Goal: Task Accomplishment & Management: Manage account settings

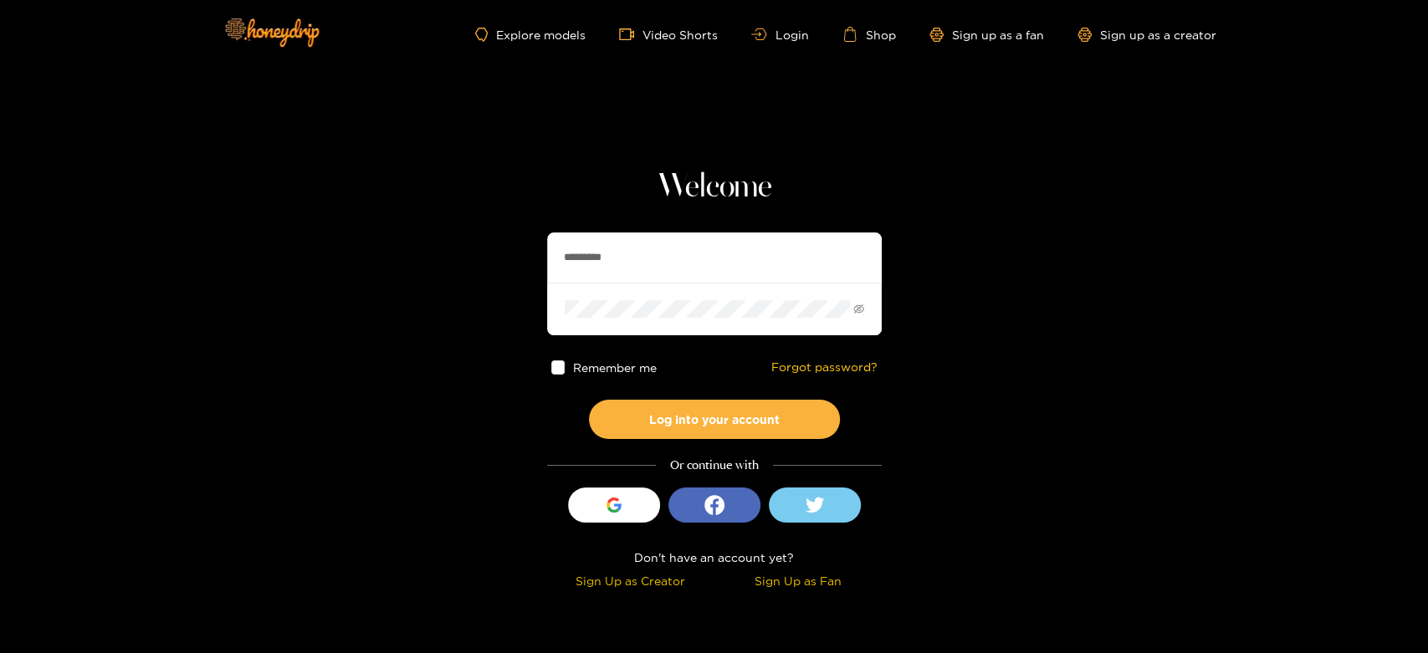
drag, startPoint x: 661, startPoint y: 264, endPoint x: 443, endPoint y: 238, distance: 219.8
click at [443, 238] on section "Welcome ********* Remember me Forgot password? Log into your account Or continu…" at bounding box center [714, 297] width 1428 height 595
paste input "text"
type input "********"
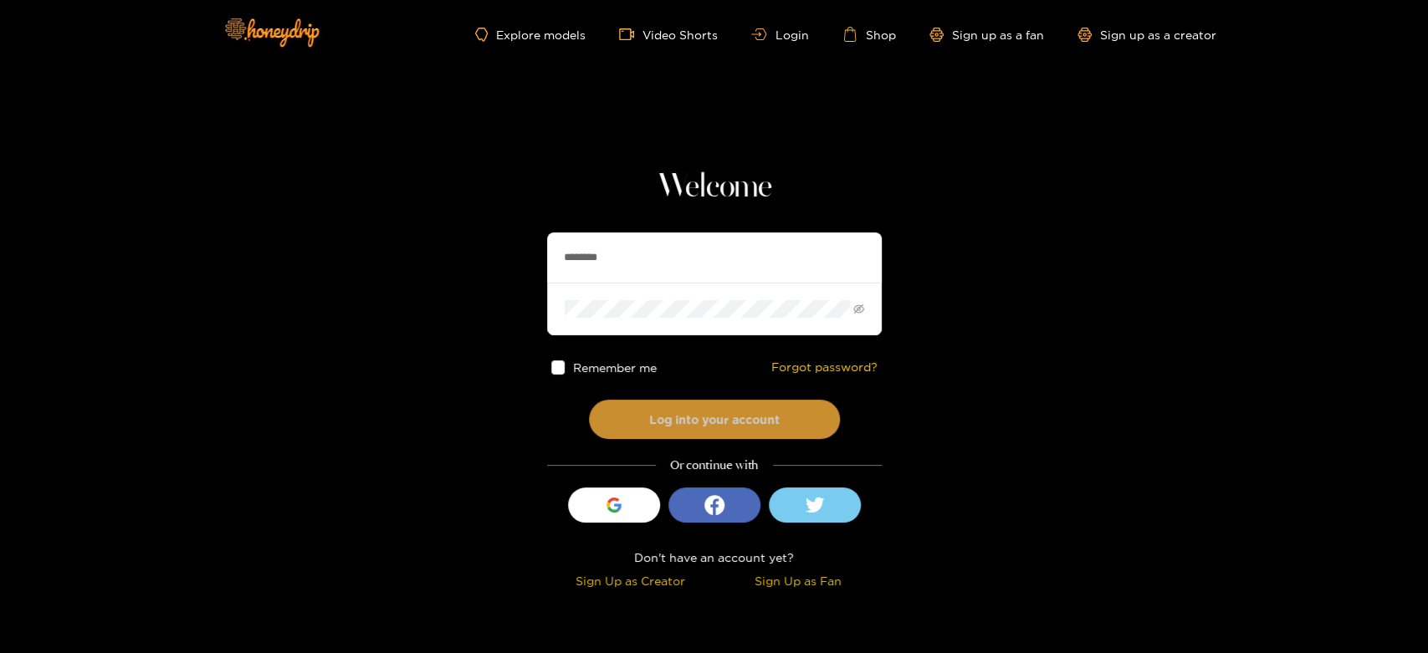
click at [691, 426] on button "Log into your account" at bounding box center [714, 419] width 251 height 39
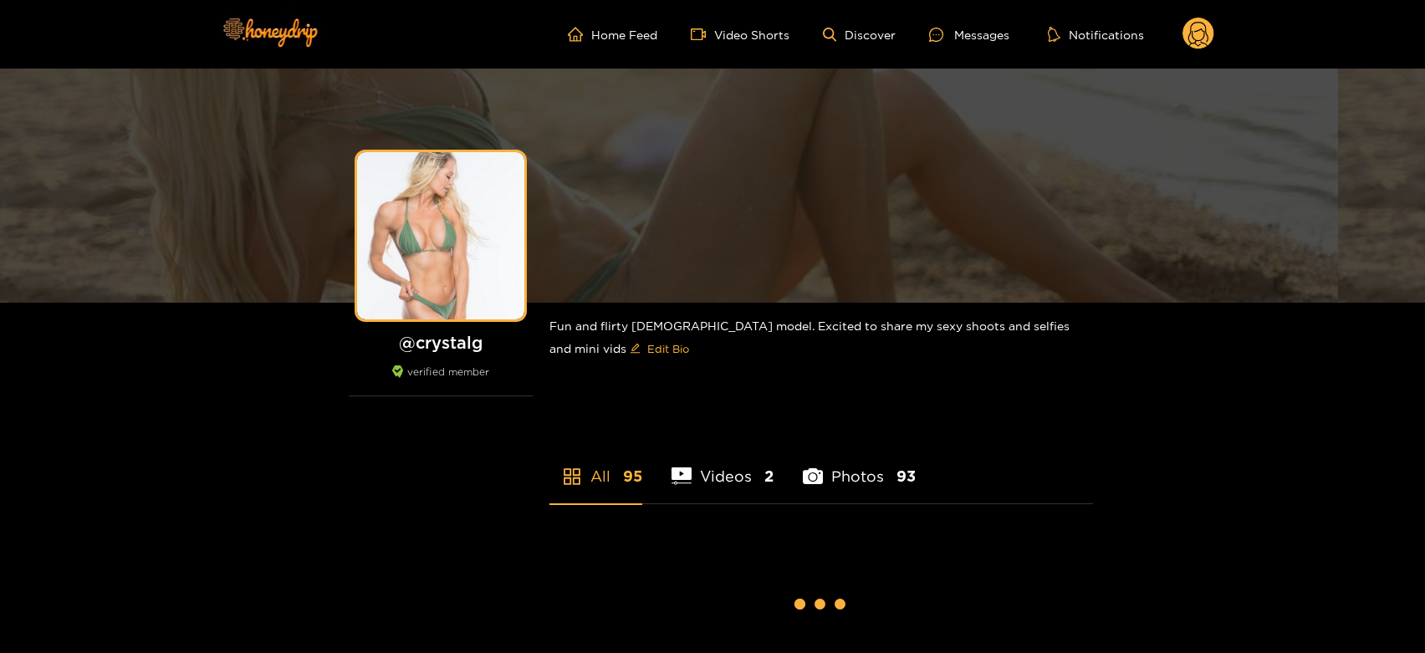
click at [984, 28] on div "Messages" at bounding box center [969, 34] width 80 height 19
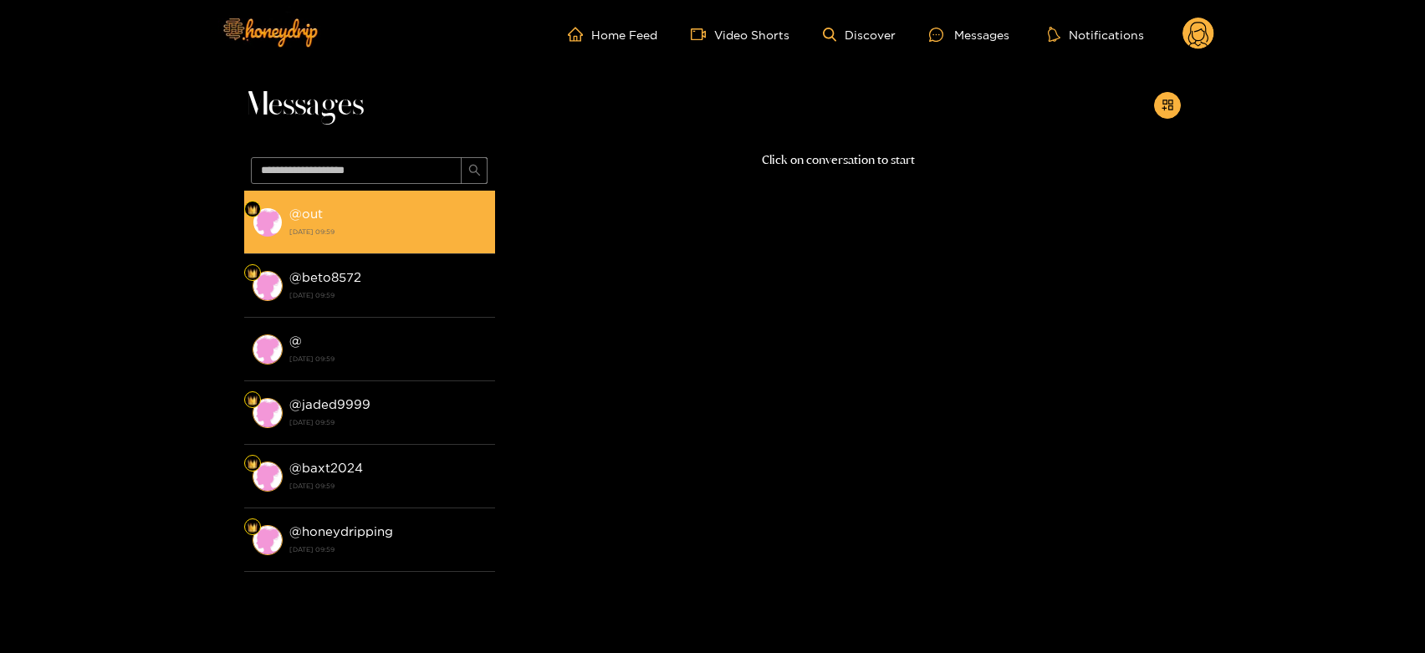
click at [314, 208] on strong "@ out" at bounding box center [305, 214] width 33 height 14
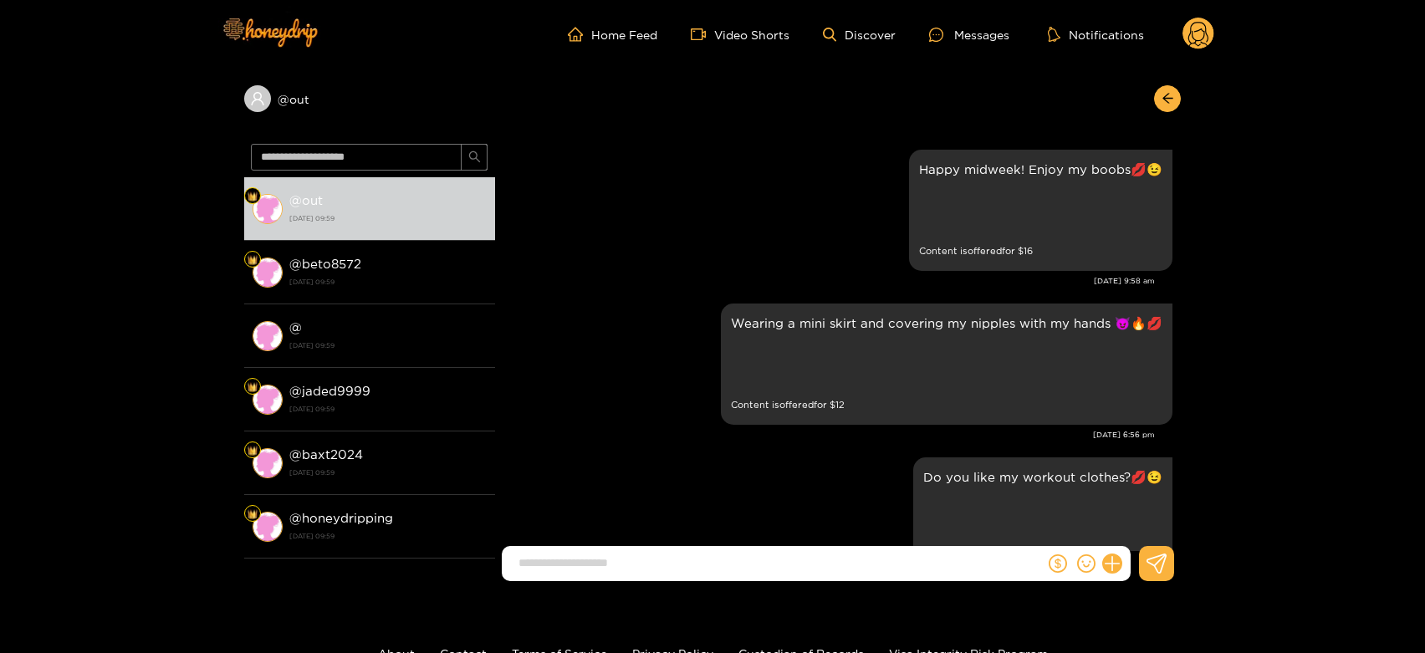
scroll to position [3469, 0]
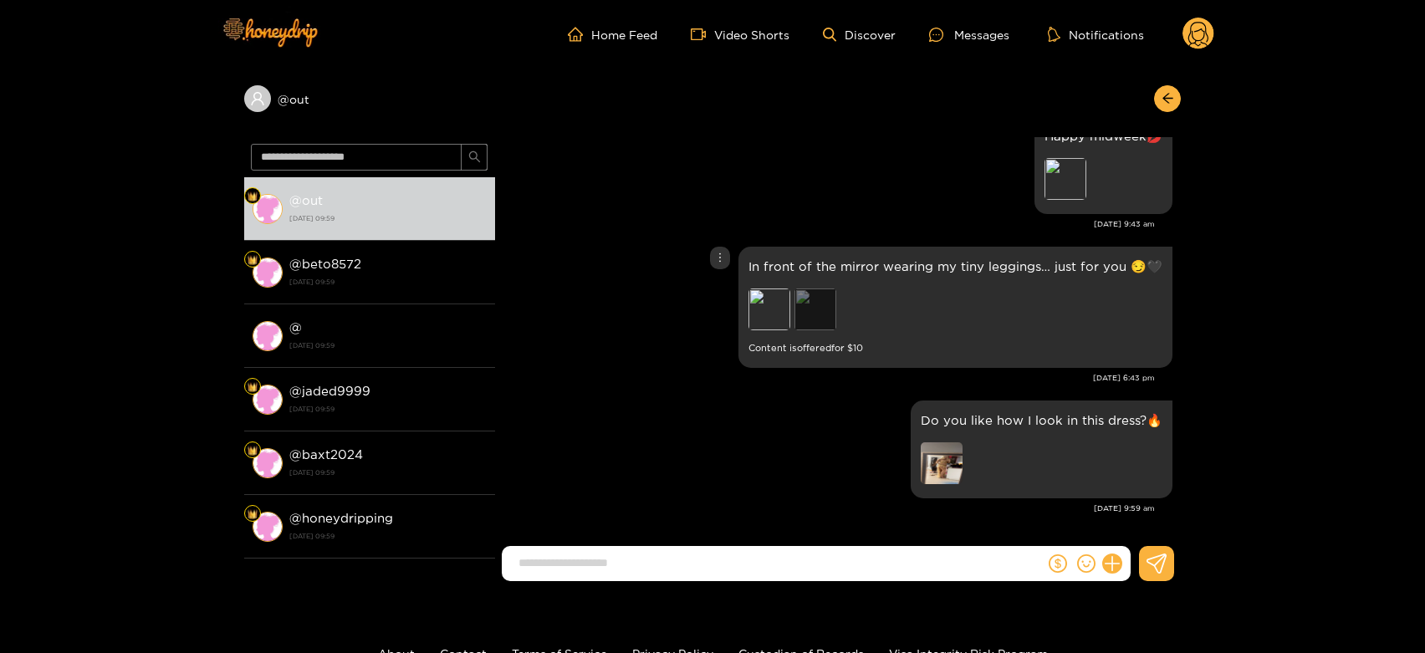
click at [827, 306] on div "Preview" at bounding box center [816, 310] width 42 height 42
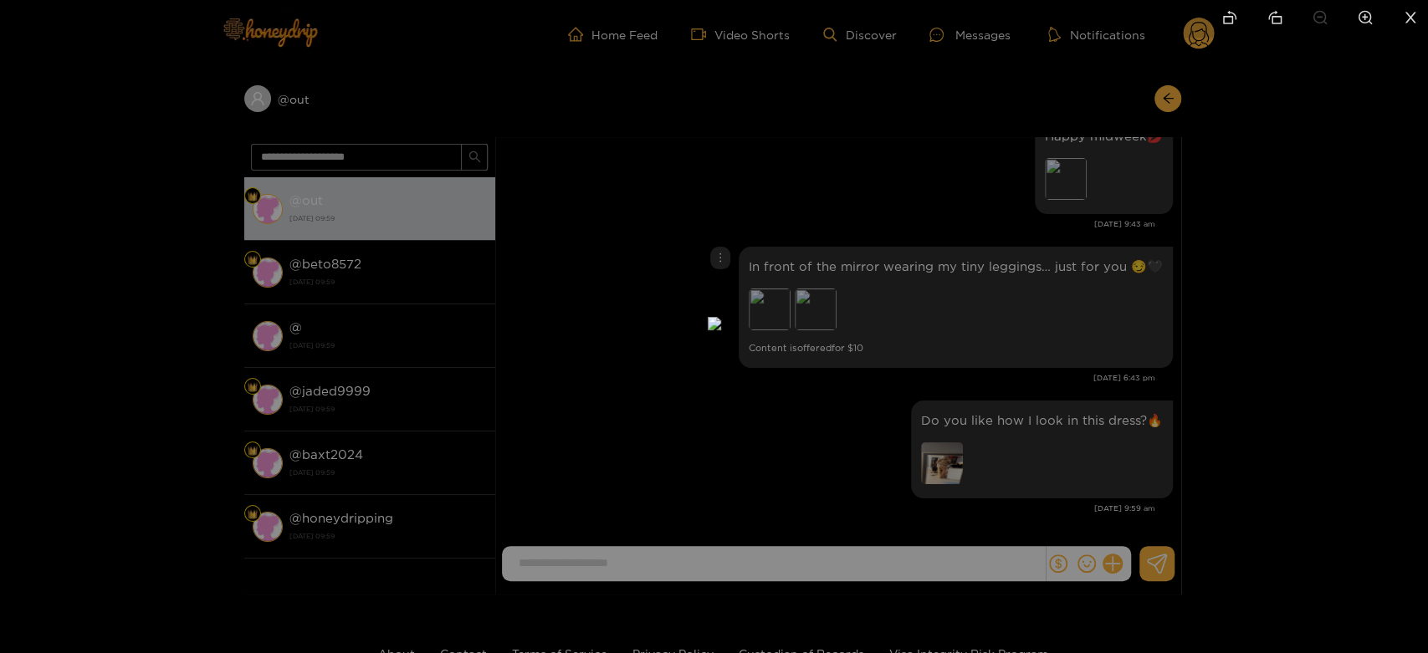
click at [894, 364] on div at bounding box center [714, 326] width 1428 height 653
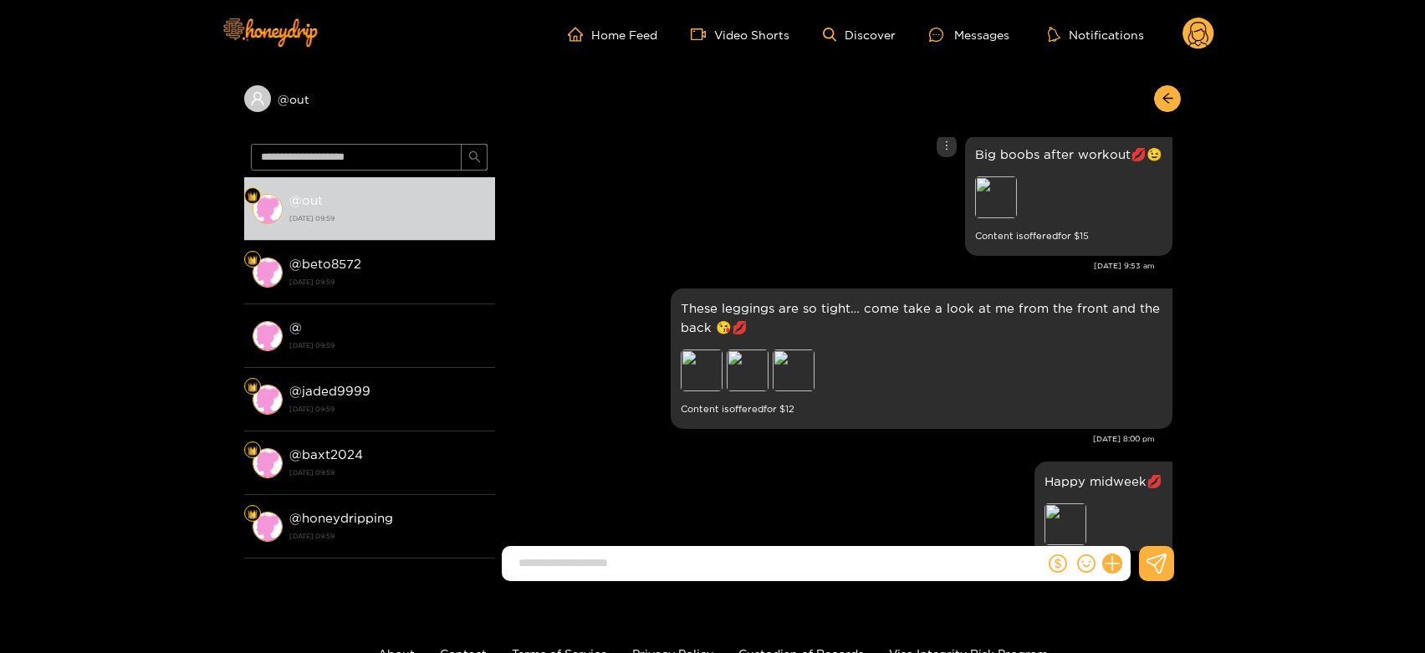
scroll to position [3124, 0]
click at [980, 191] on div "Preview" at bounding box center [996, 197] width 42 height 42
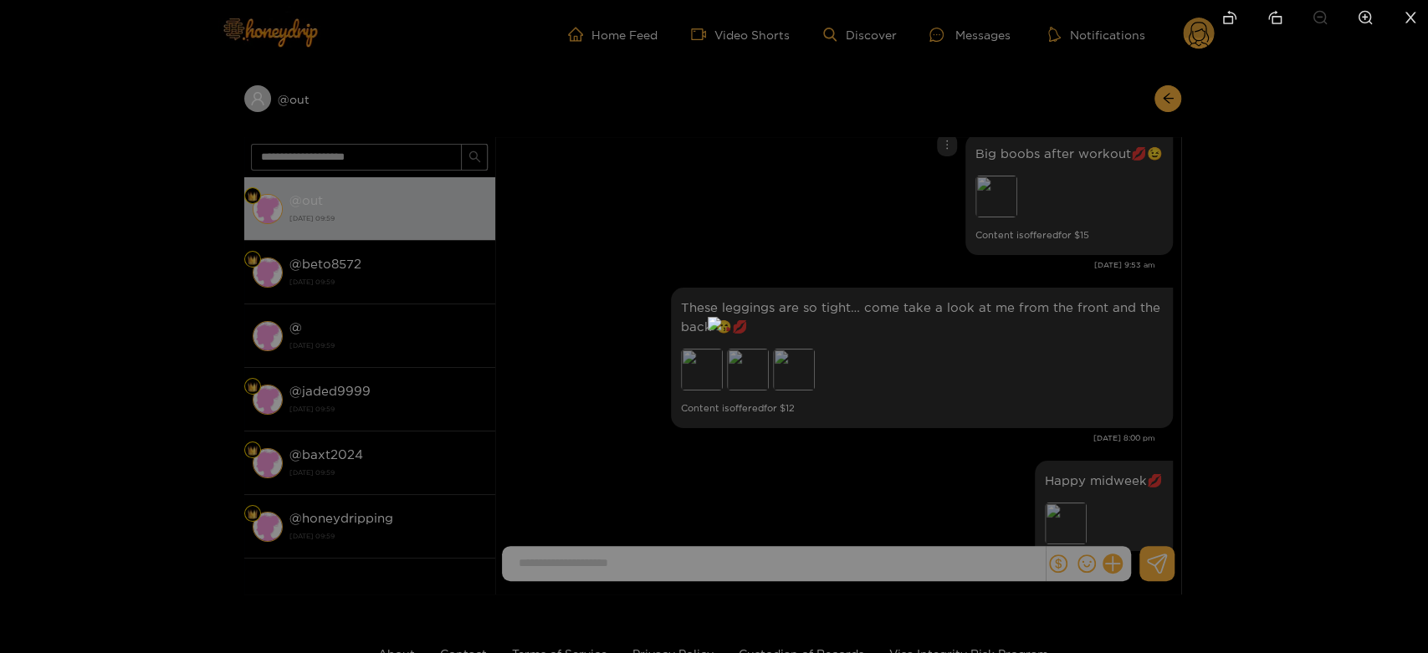
click at [1098, 375] on div at bounding box center [714, 326] width 1428 height 653
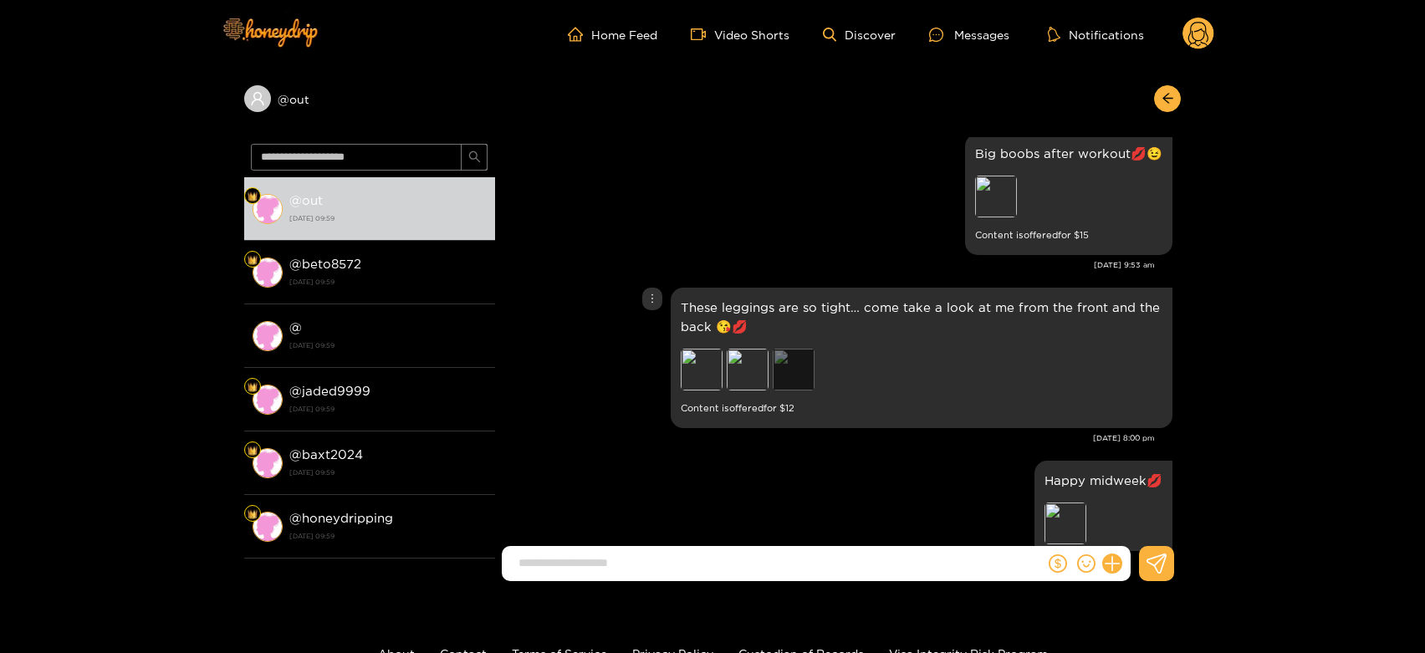
click at [810, 376] on div "Preview" at bounding box center [794, 370] width 42 height 42
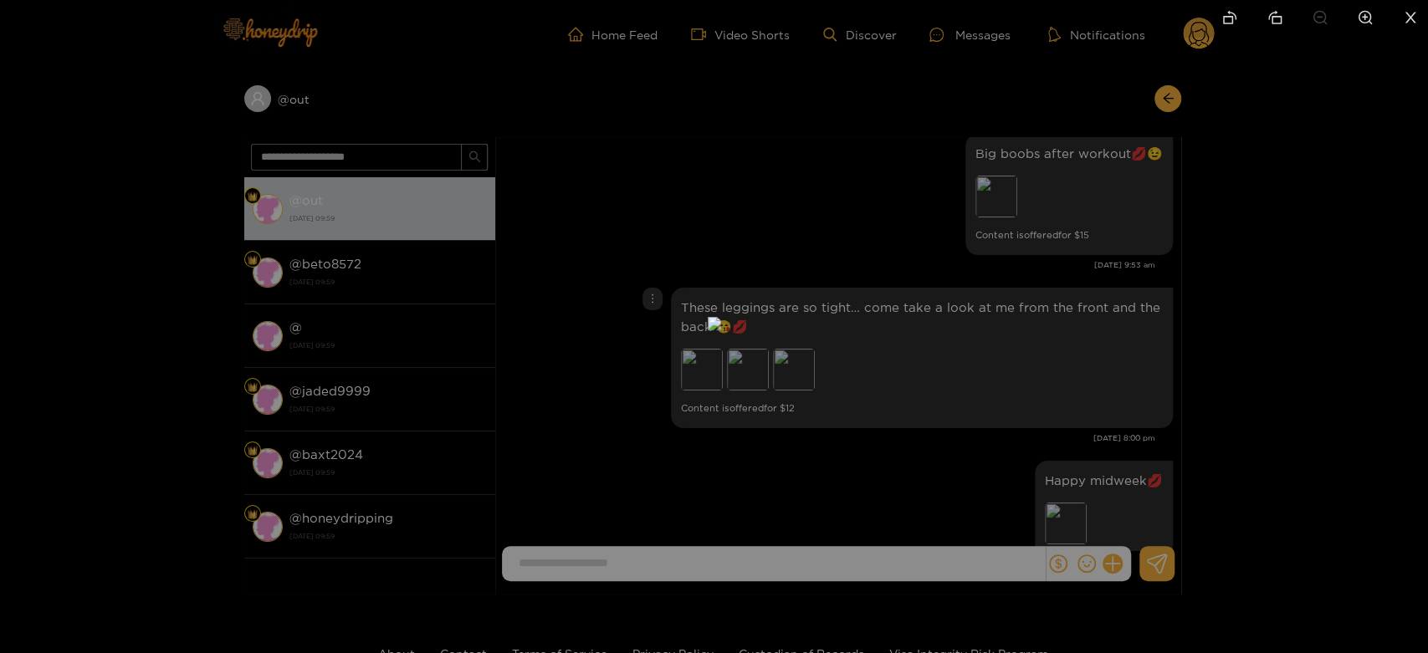
click at [1024, 340] on div at bounding box center [714, 326] width 1428 height 653
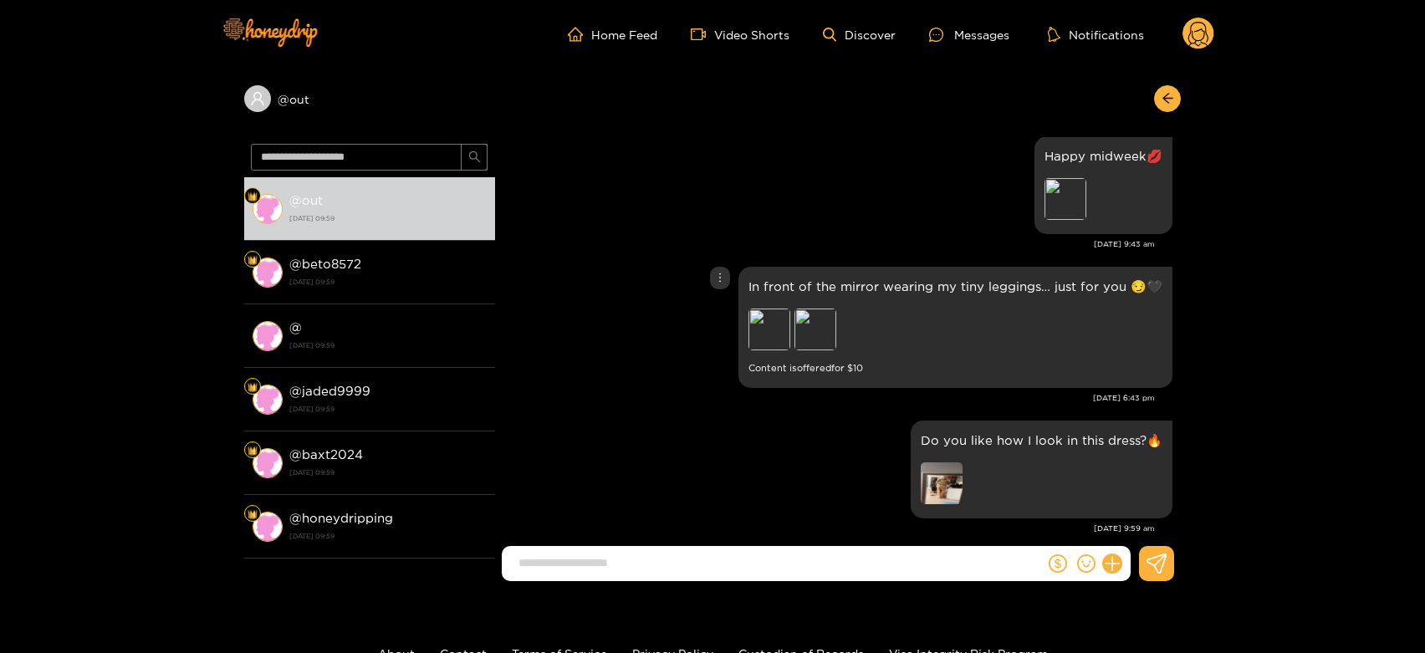
scroll to position [3469, 0]
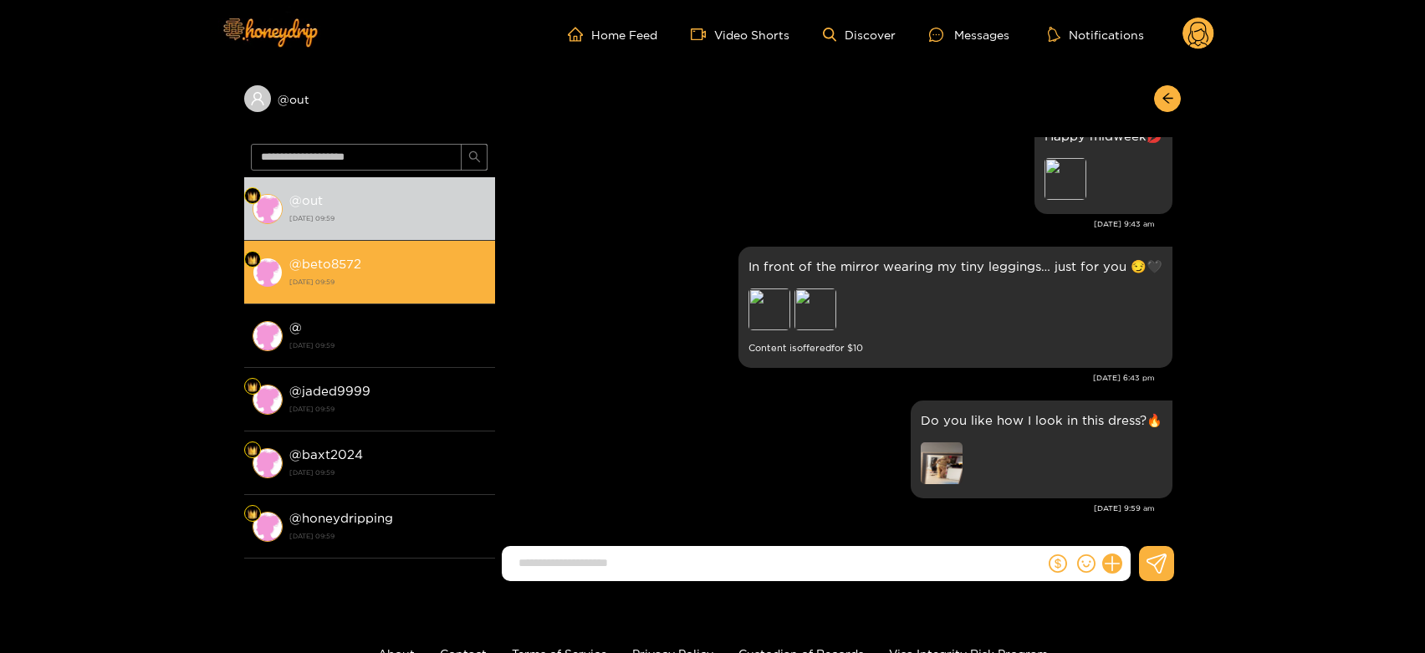
click at [405, 266] on div "@ beto8572 [DATE] 09:59" at bounding box center [387, 272] width 197 height 38
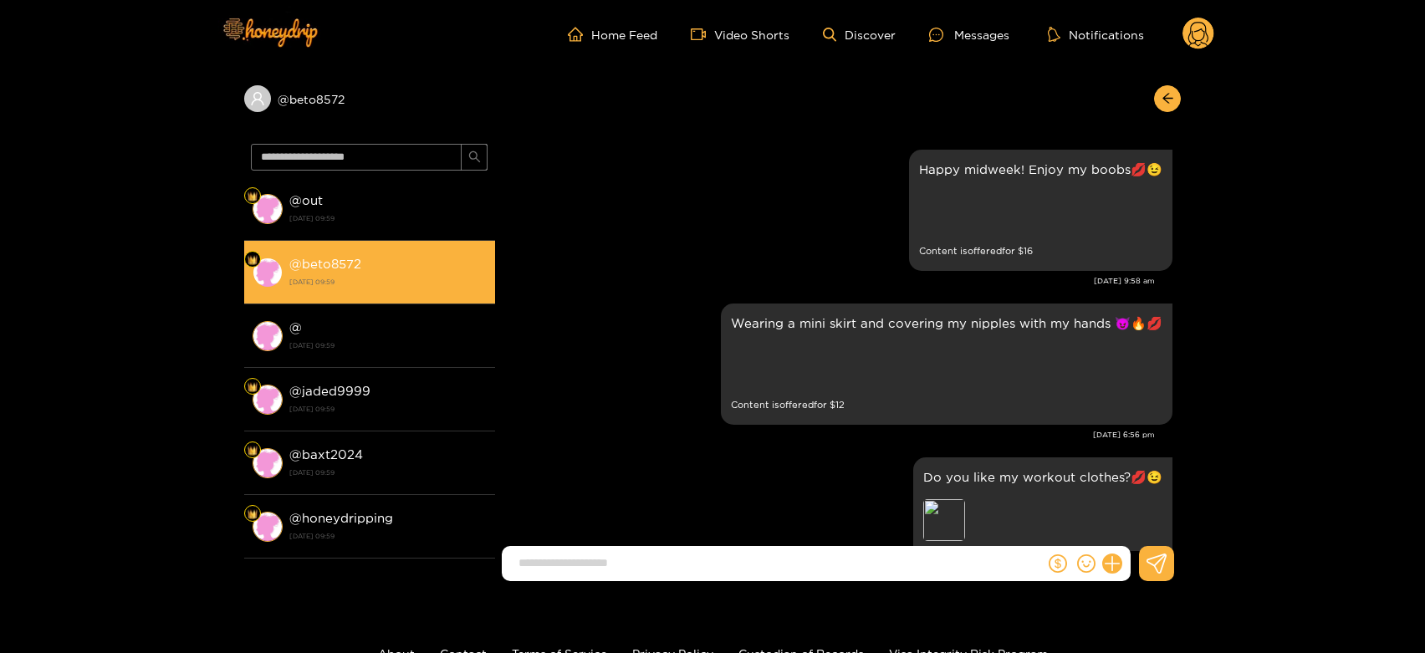
scroll to position [3469, 0]
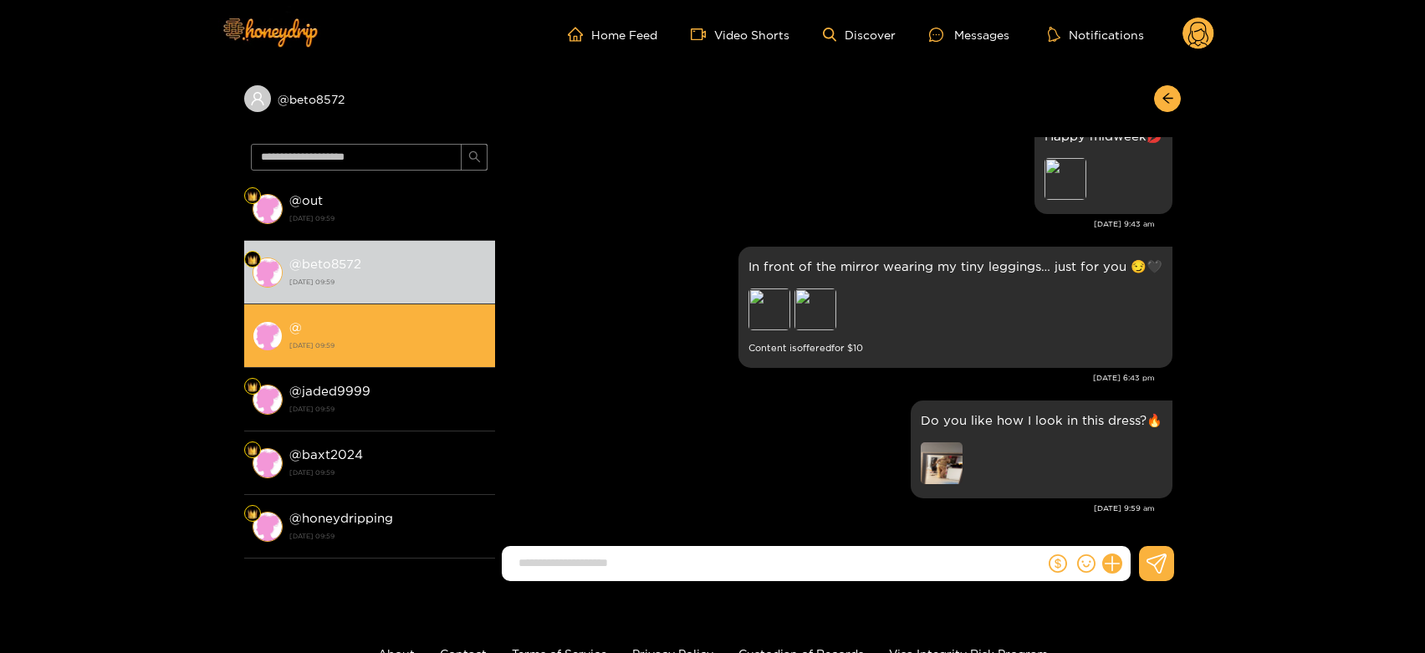
click at [354, 360] on li "@ [DATE] 09:59" at bounding box center [369, 336] width 251 height 64
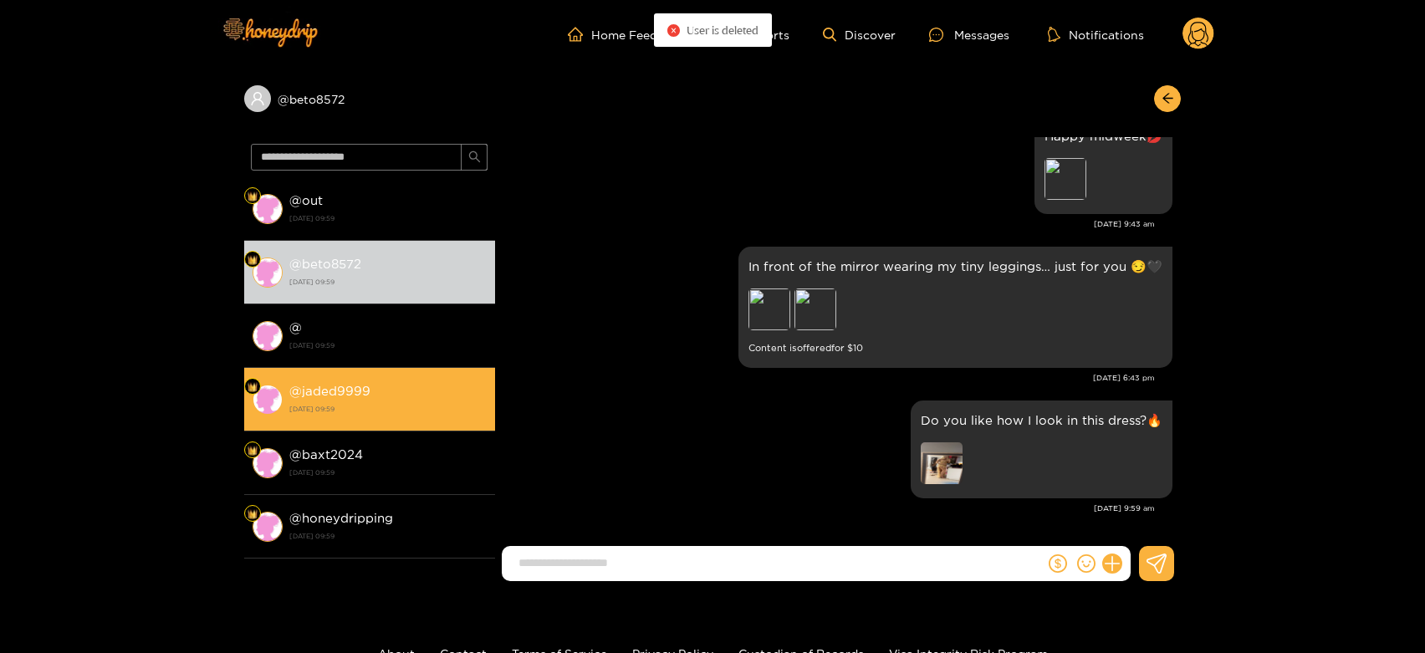
click at [393, 406] on strong "[DATE] 09:59" at bounding box center [387, 409] width 197 height 15
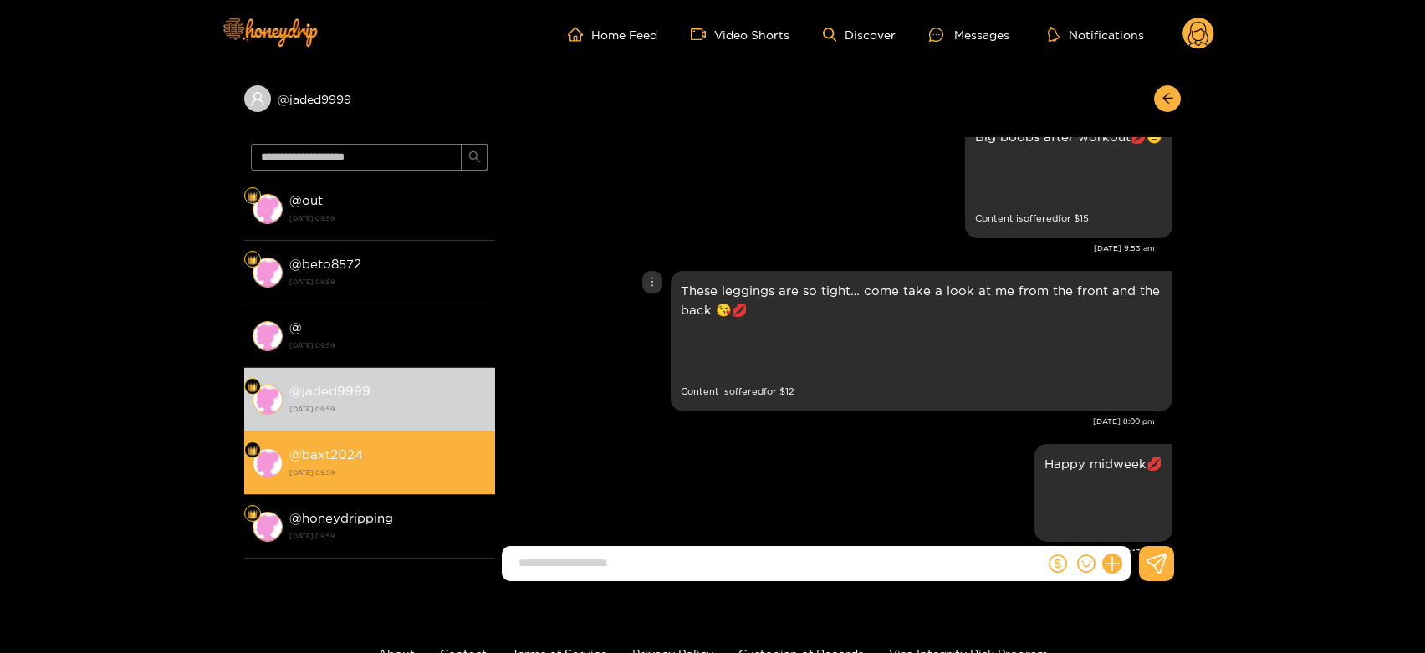
scroll to position [3098, 0]
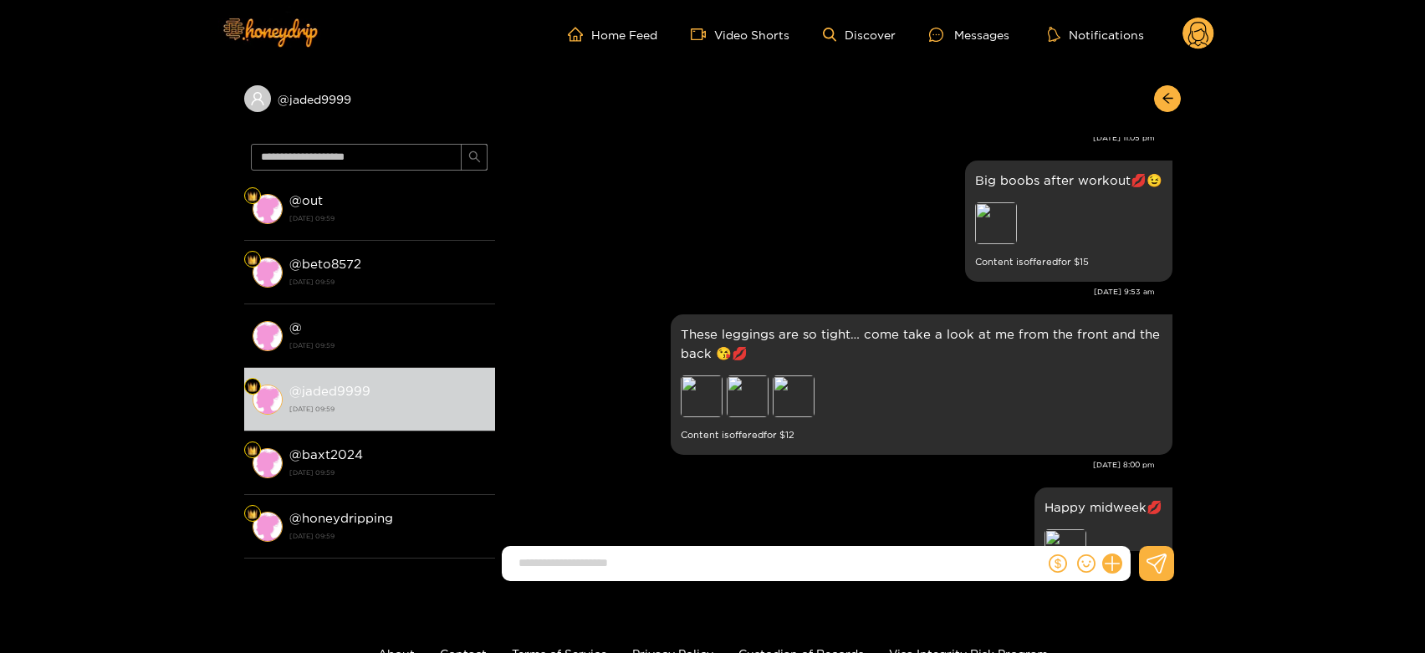
drag, startPoint x: 310, startPoint y: 434, endPoint x: 1074, endPoint y: 81, distance: 841.4
click at [314, 435] on li "@ baxt2024 [DATE] 09:59" at bounding box center [369, 464] width 251 height 64
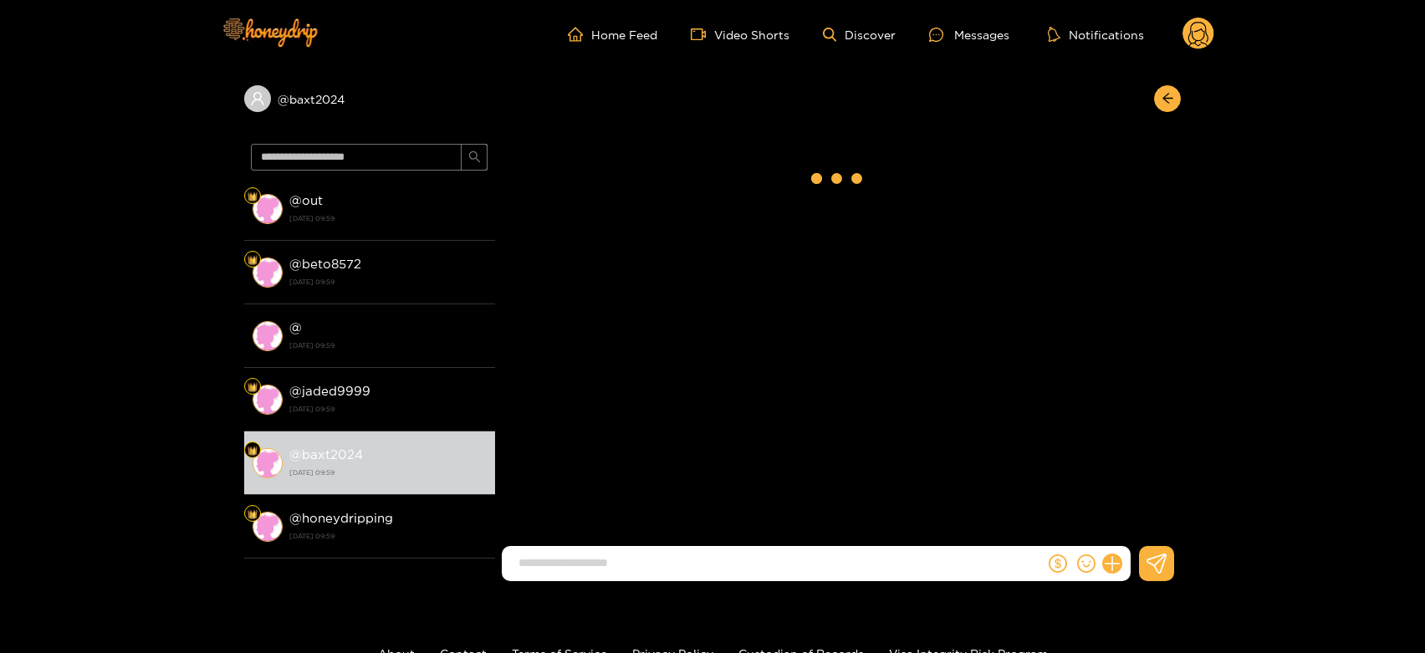
click at [1210, 38] on circle at bounding box center [1199, 34] width 32 height 32
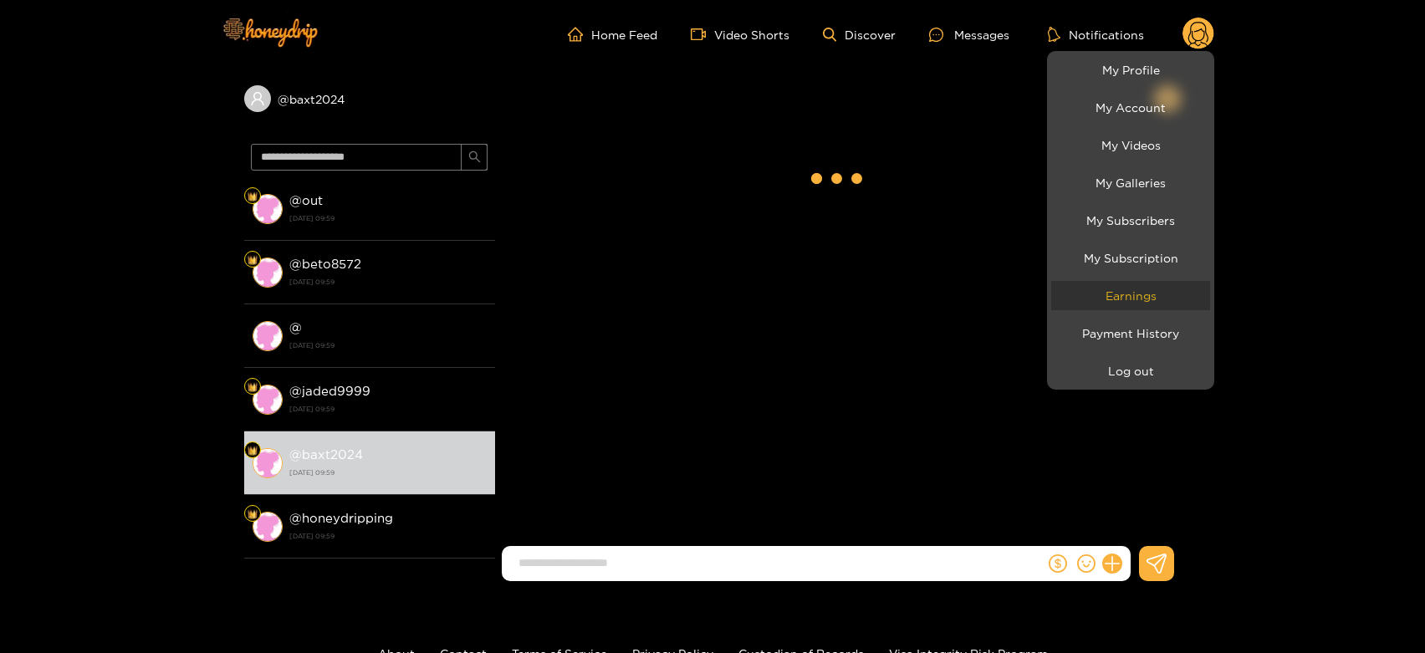
click at [1128, 286] on link "Earnings" at bounding box center [1131, 295] width 159 height 29
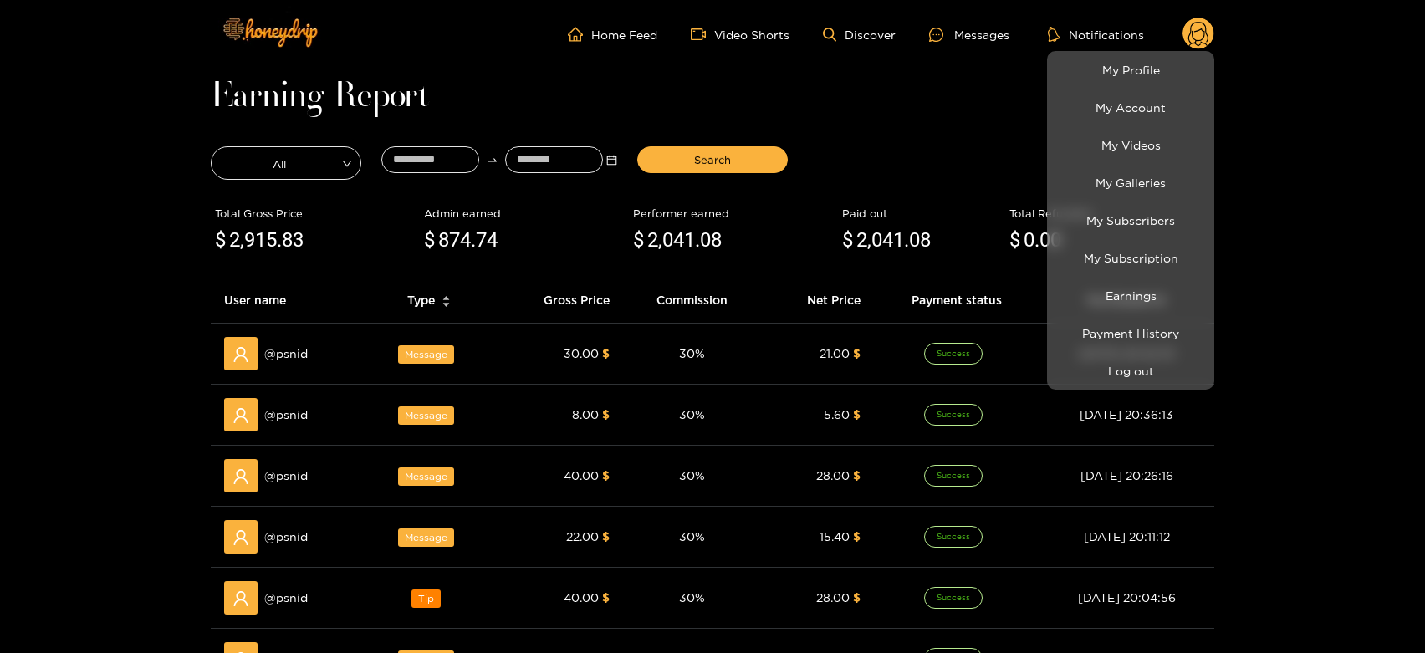
click at [278, 351] on div at bounding box center [712, 326] width 1425 height 653
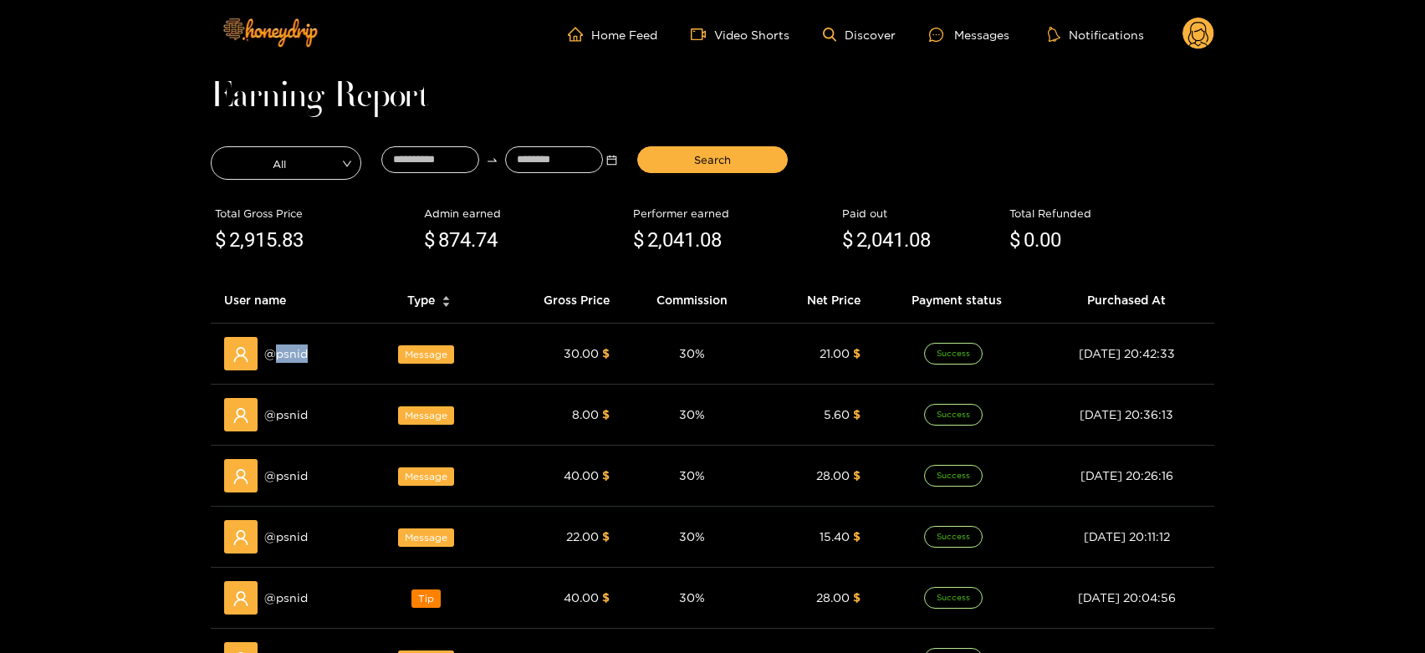
click at [278, 351] on span "@ psnid" at bounding box center [285, 354] width 43 height 18
copy span "psnid"
click at [961, 25] on div "Messages" at bounding box center [969, 34] width 80 height 19
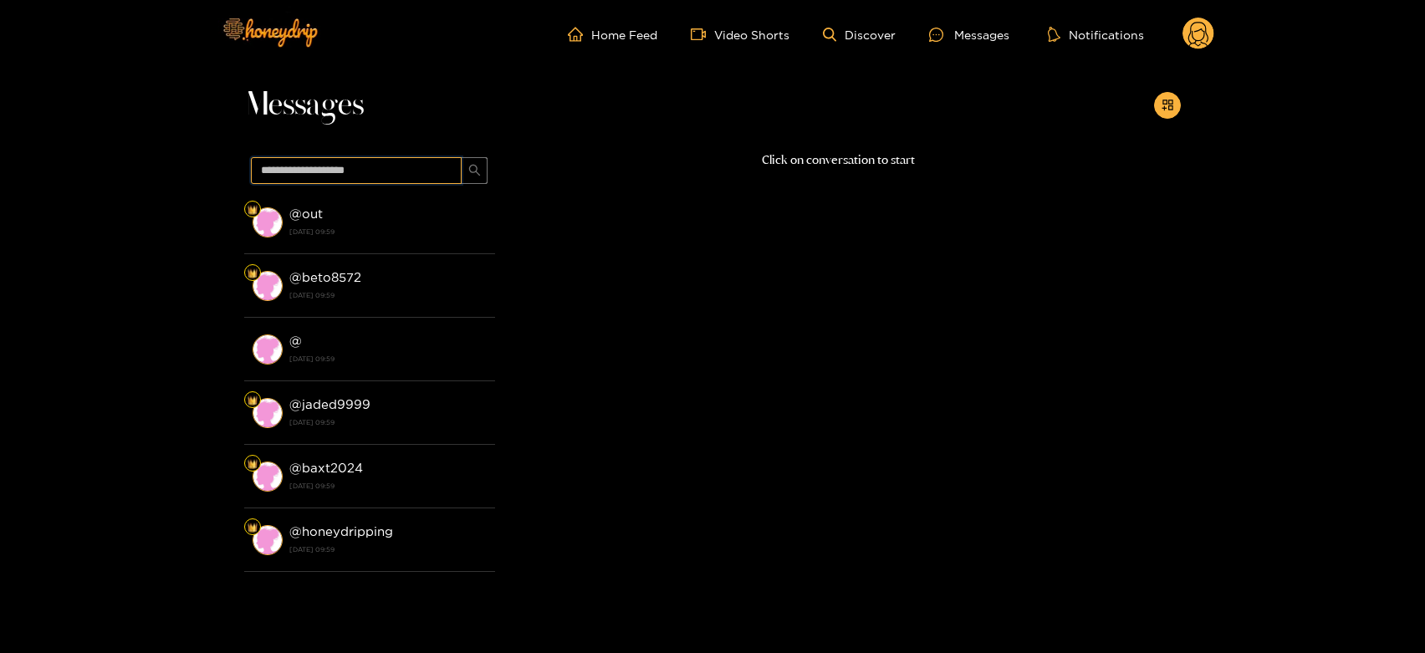
click at [408, 172] on input "text" at bounding box center [356, 170] width 211 height 27
paste input "*****"
type input "*****"
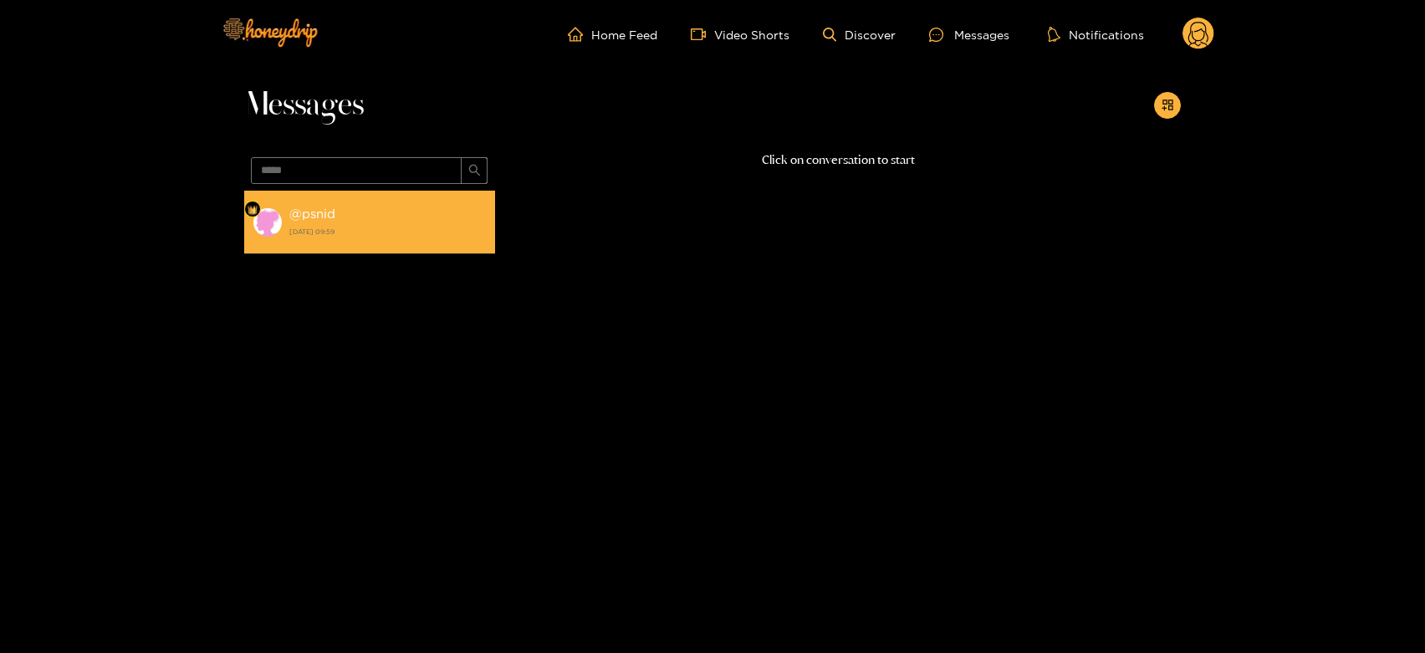
click at [368, 226] on strong "[DATE] 09:59" at bounding box center [387, 231] width 197 height 15
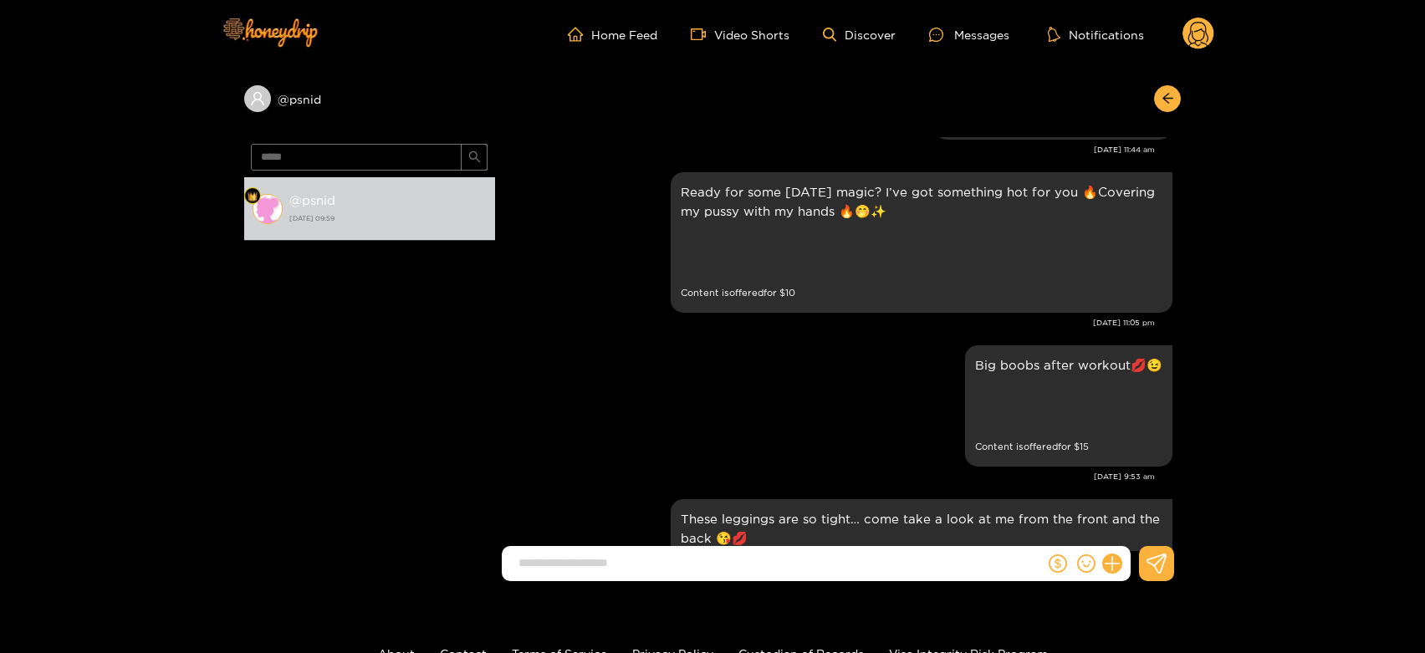
scroll to position [2911, 0]
click at [1206, 43] on header "Home Feed Video Shorts Discover Messages Notifications 0" at bounding box center [712, 34] width 1425 height 69
click at [1205, 43] on icon at bounding box center [1199, 36] width 20 height 29
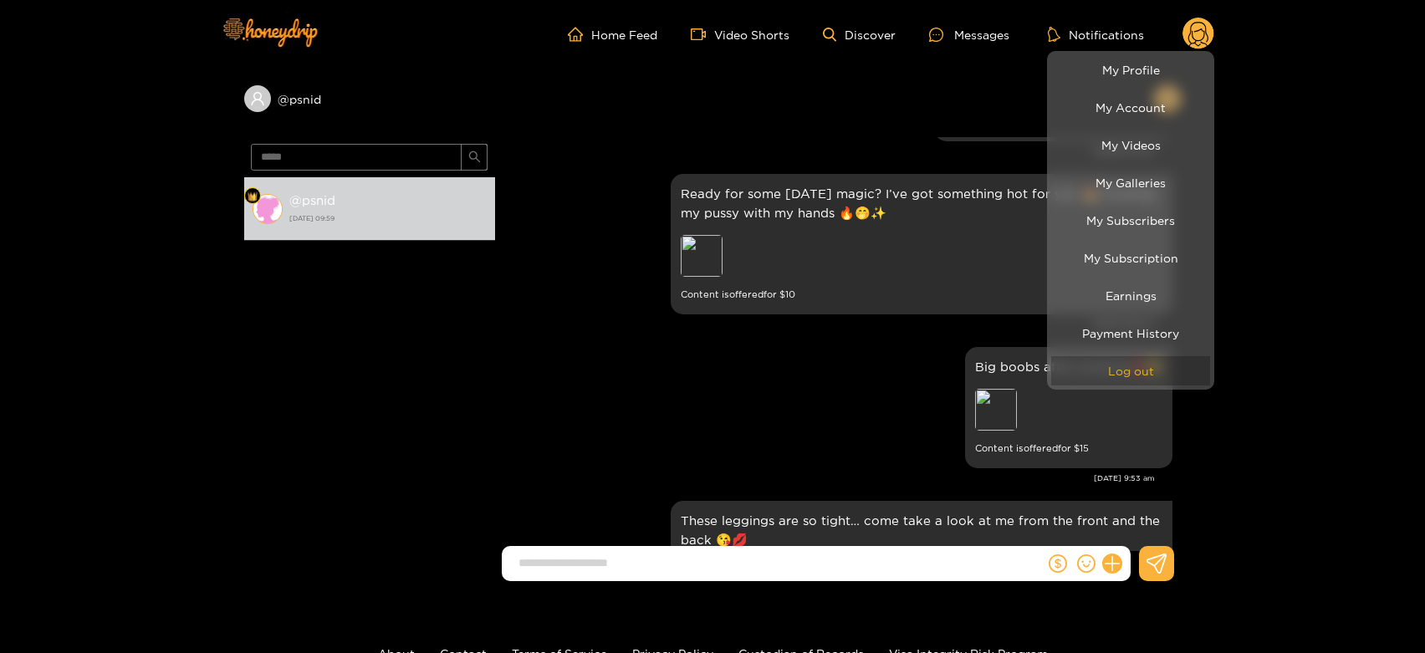
click at [1108, 359] on button "Log out" at bounding box center [1131, 370] width 159 height 29
